Goal: Obtain resource: Download file/media

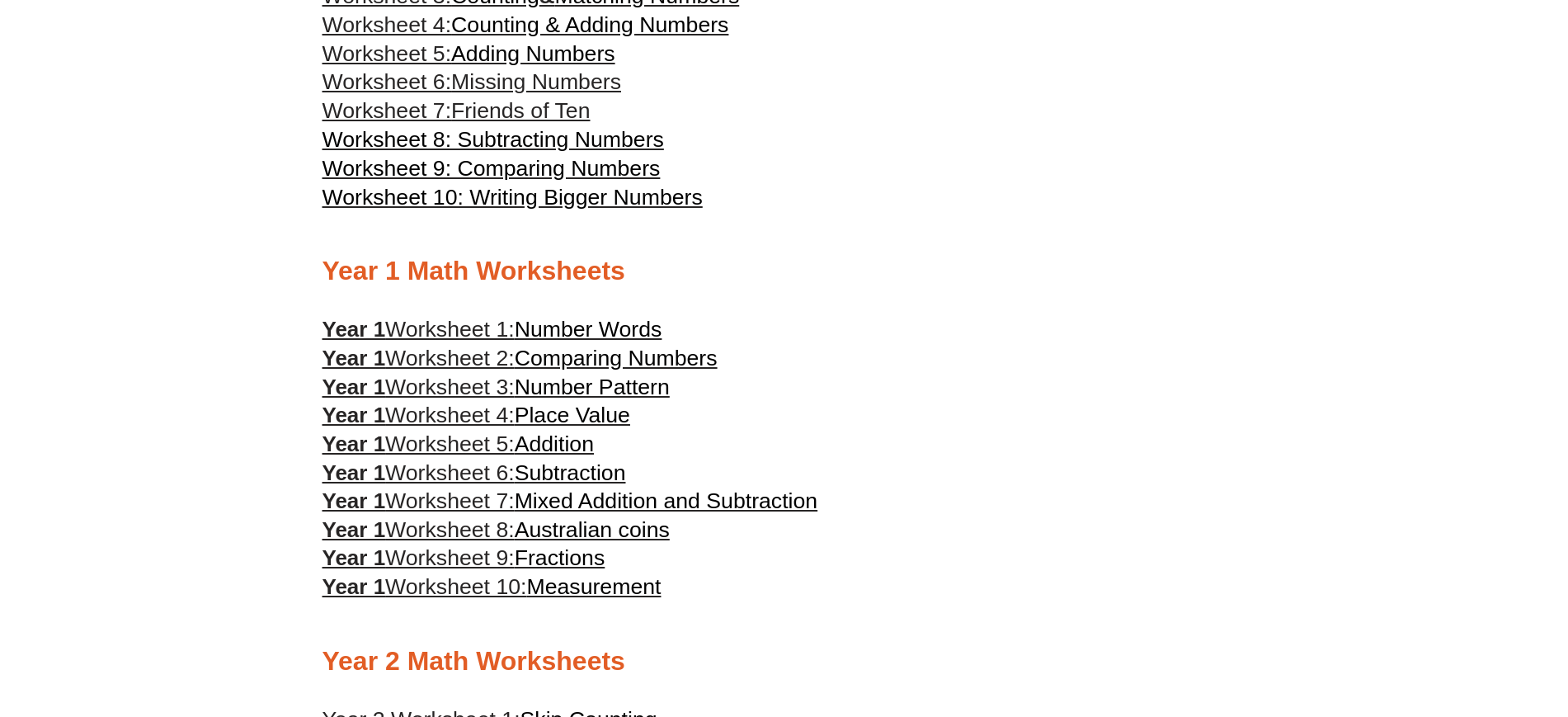
scroll to position [844, 0]
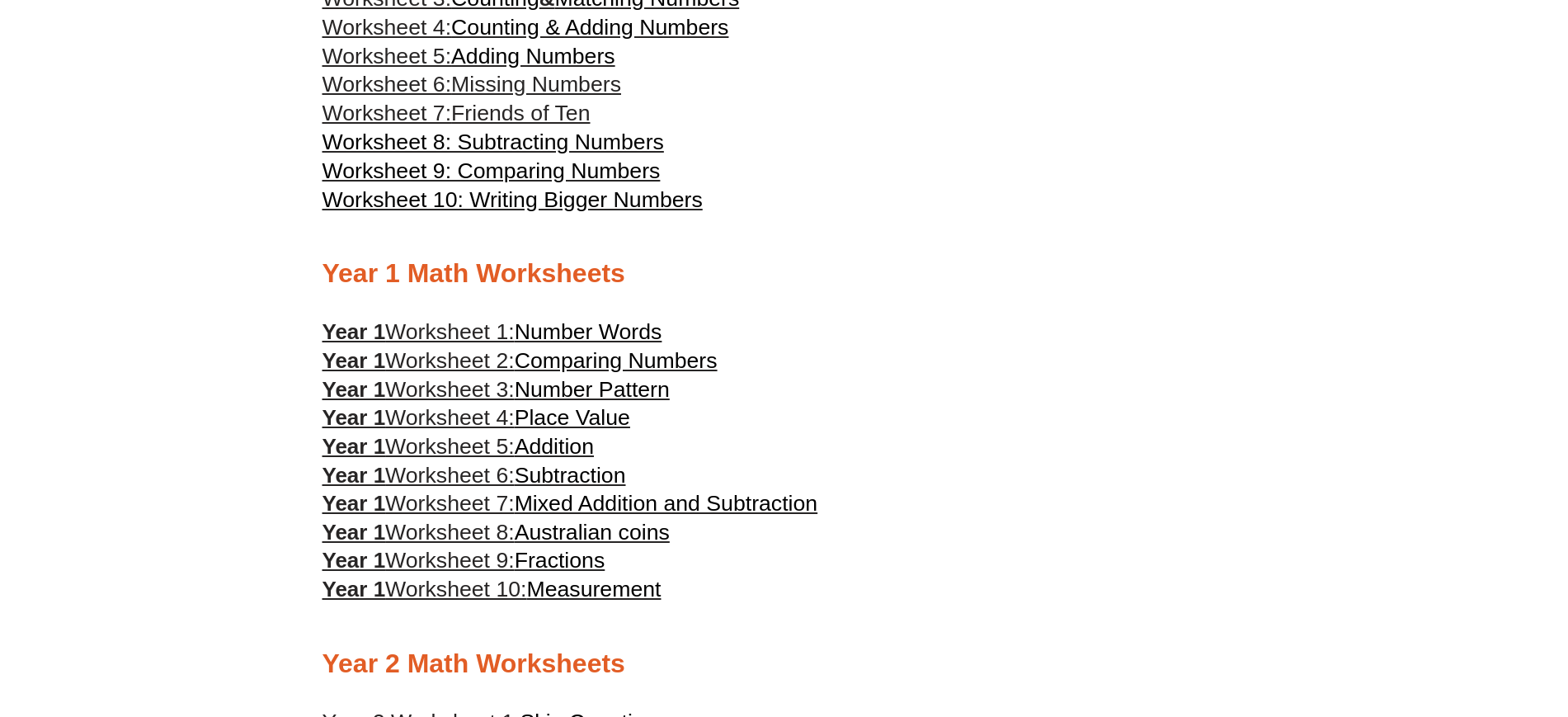
click at [527, 551] on span "Fractions" at bounding box center [560, 559] width 91 height 24
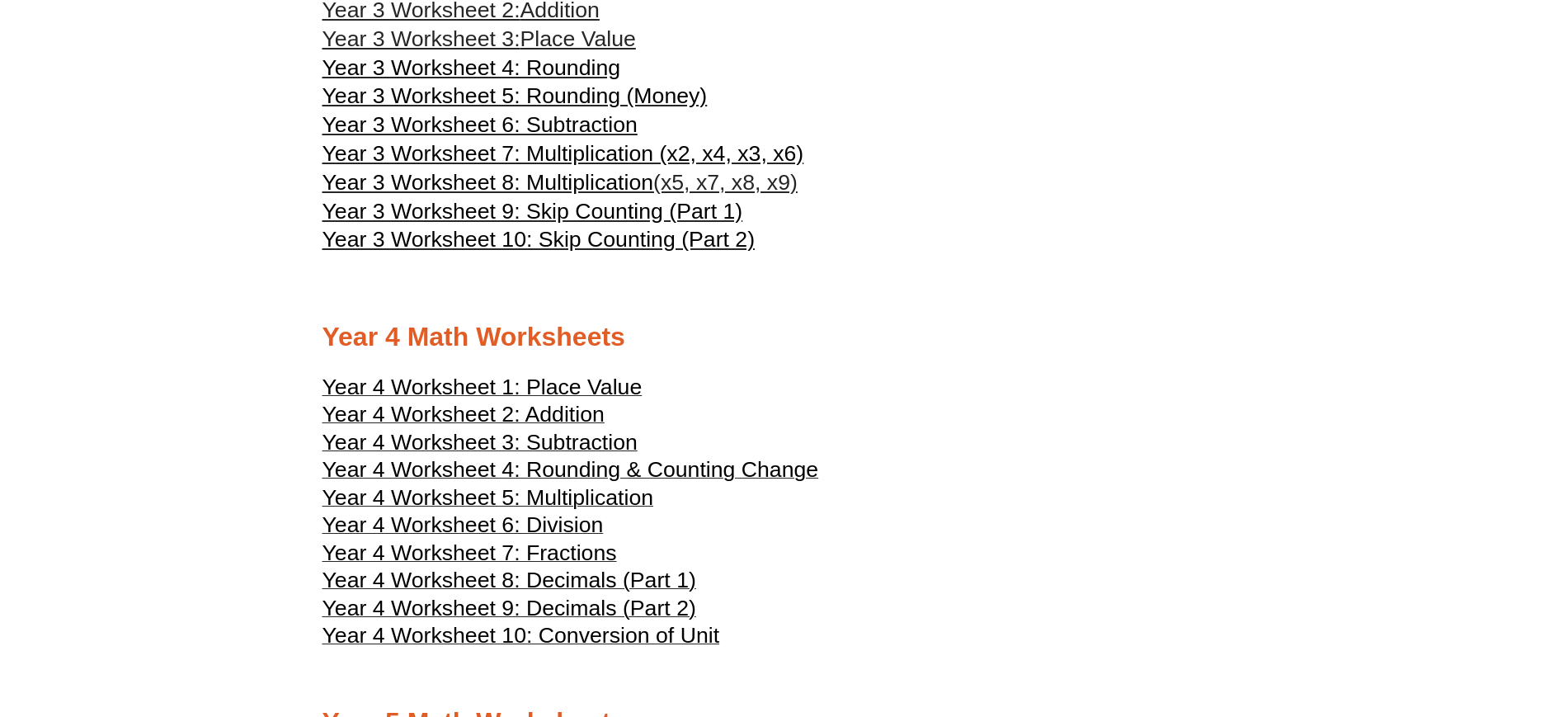
scroll to position [1971, 0]
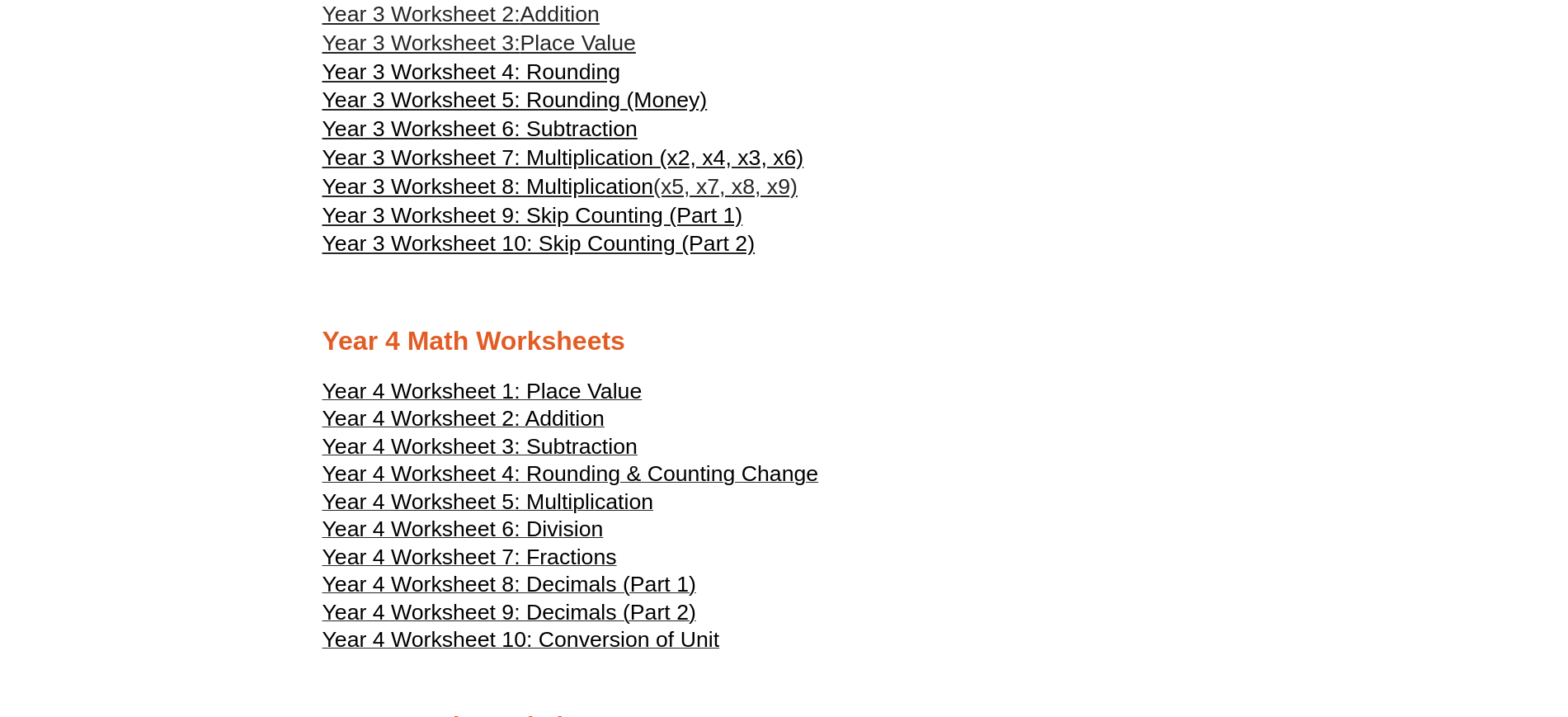
click at [572, 559] on span "Year 4 Worksheet 7: Fractions" at bounding box center [469, 556] width 295 height 24
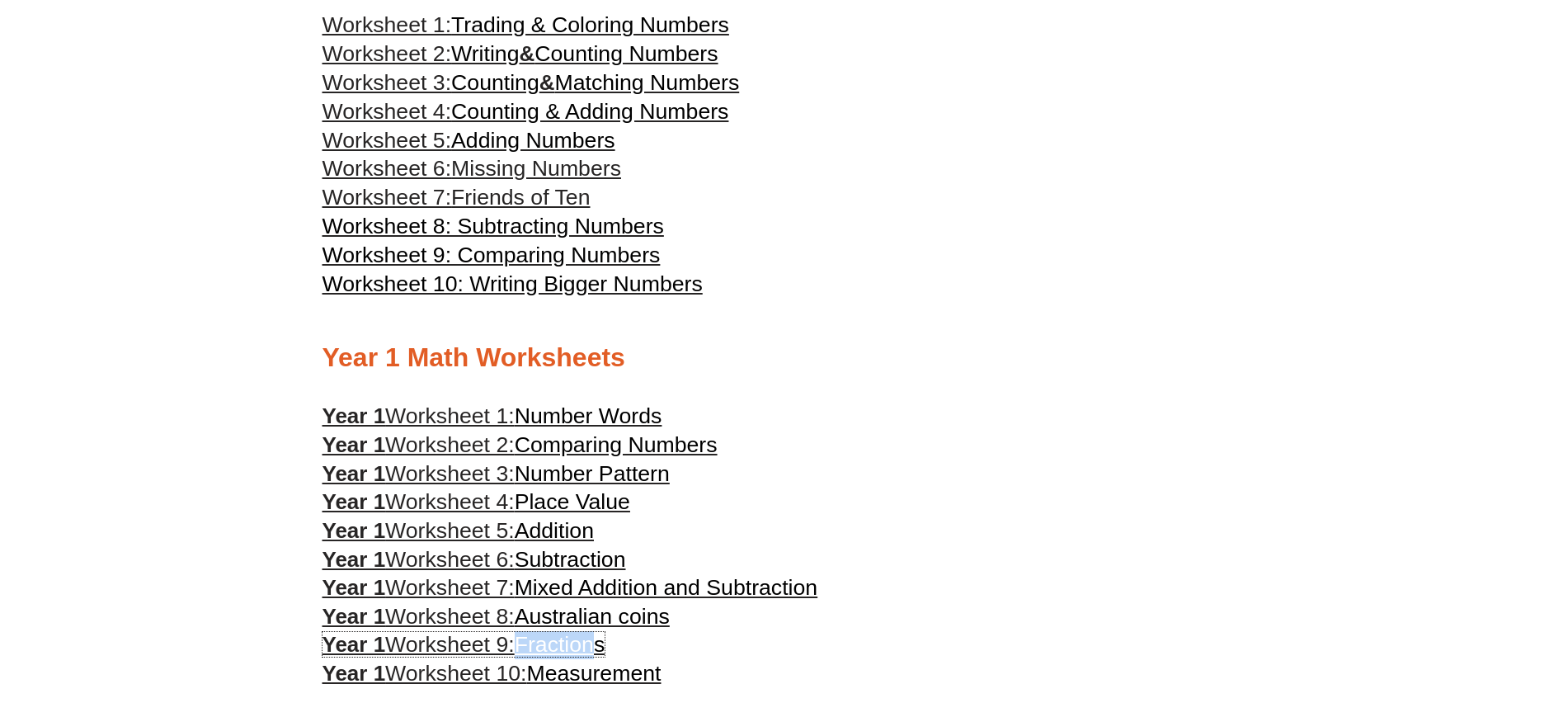
scroll to position [943, 0]
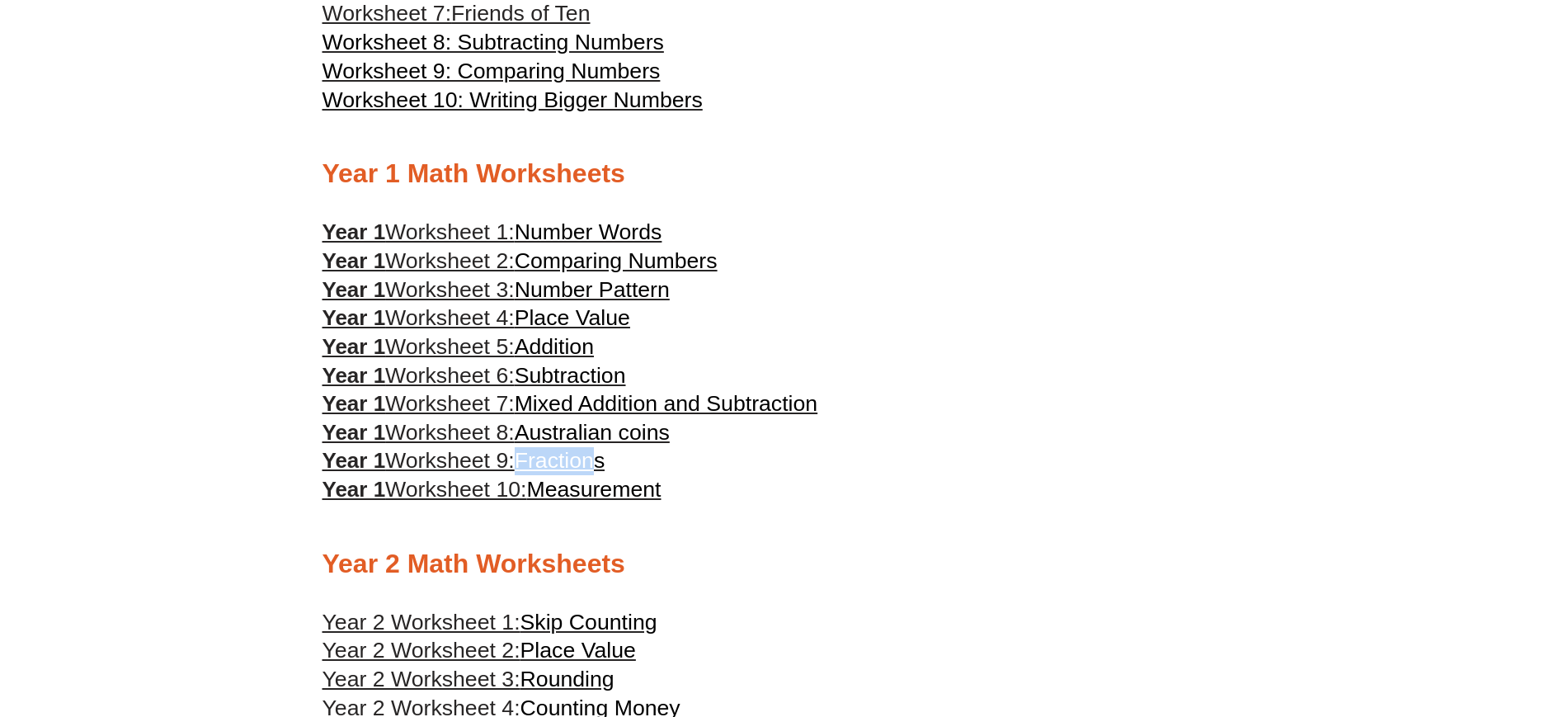
click at [558, 458] on span "Fractions" at bounding box center [560, 459] width 91 height 24
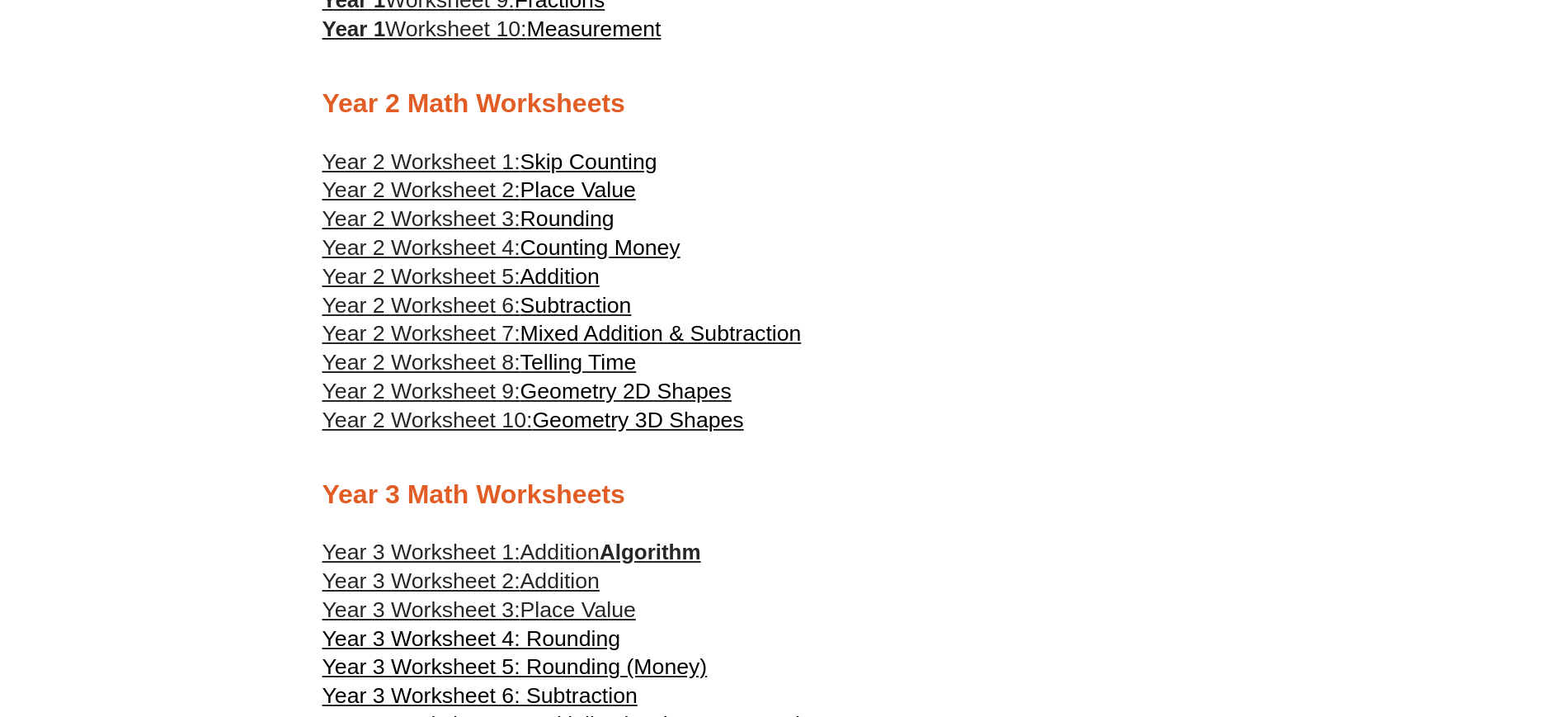
scroll to position [1300, 0]
